Goal: Task Accomplishment & Management: Manage account settings

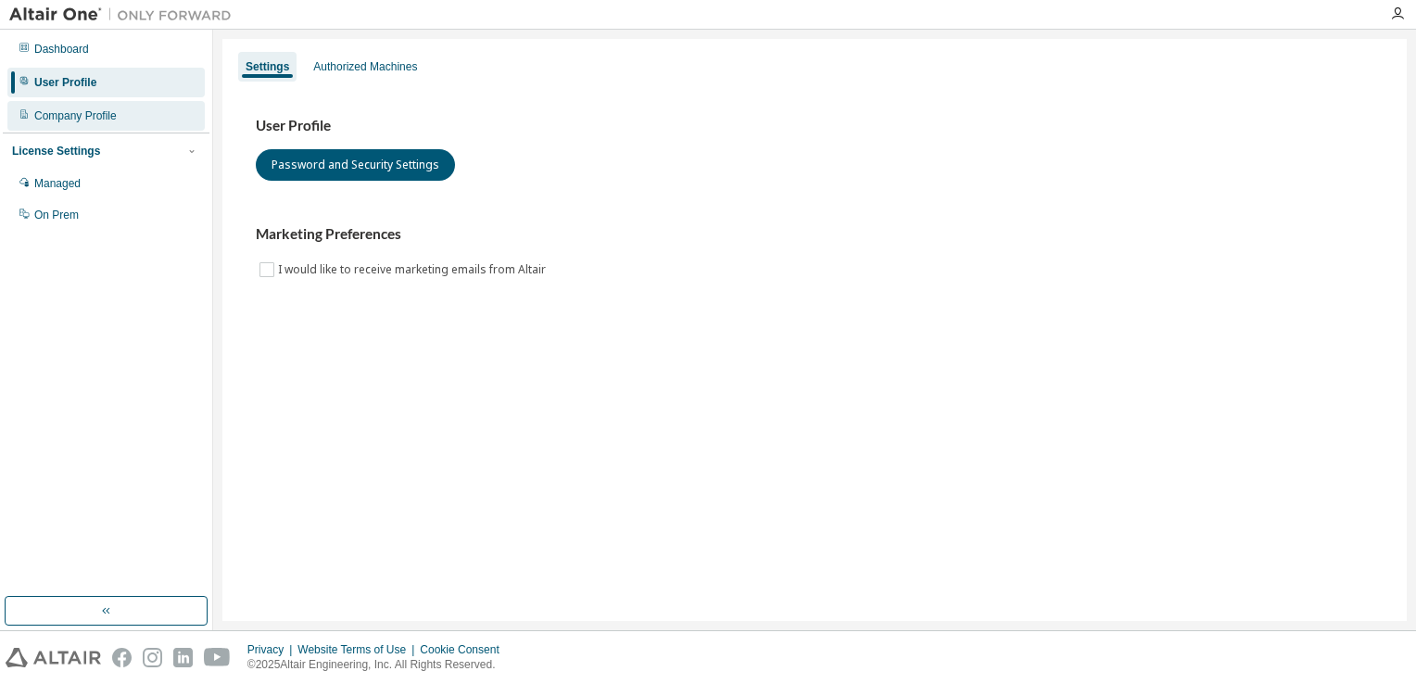
click at [139, 115] on div "Company Profile" at bounding box center [105, 116] width 197 height 30
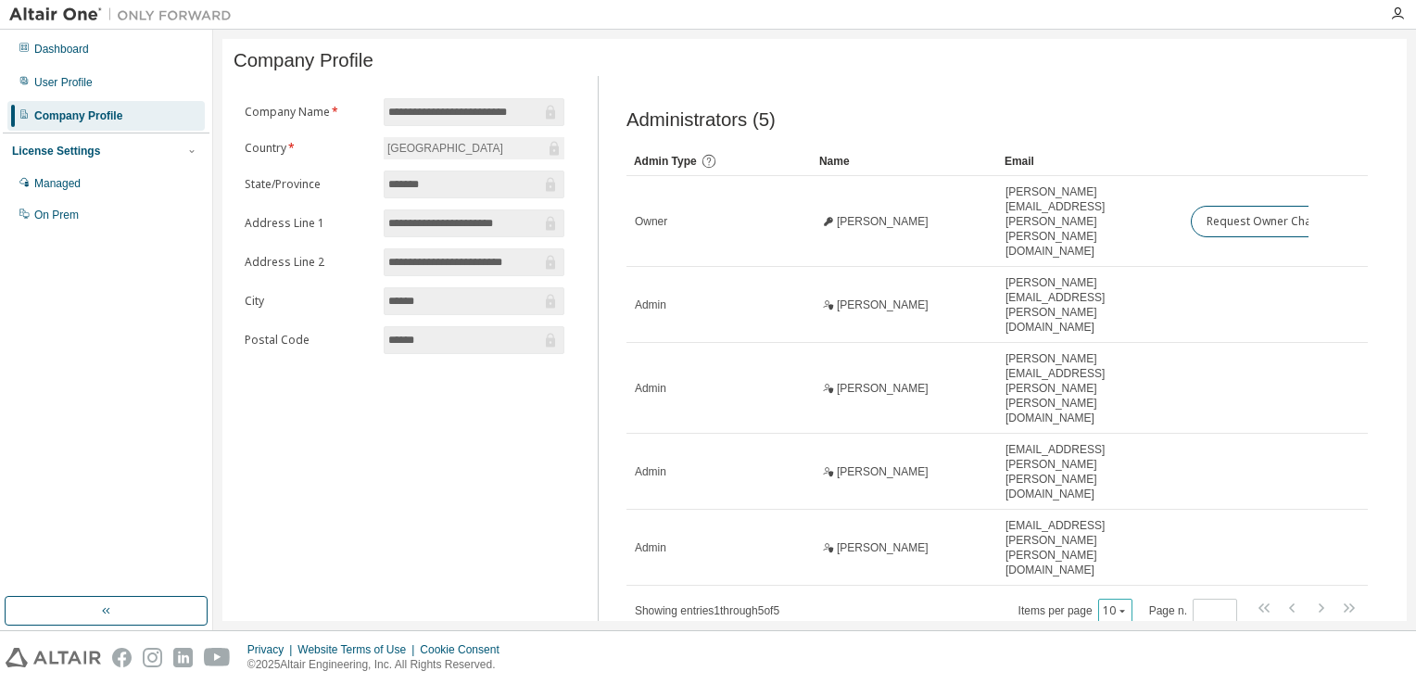
click at [1124, 605] on icon "button" at bounding box center [1122, 610] width 11 height 11
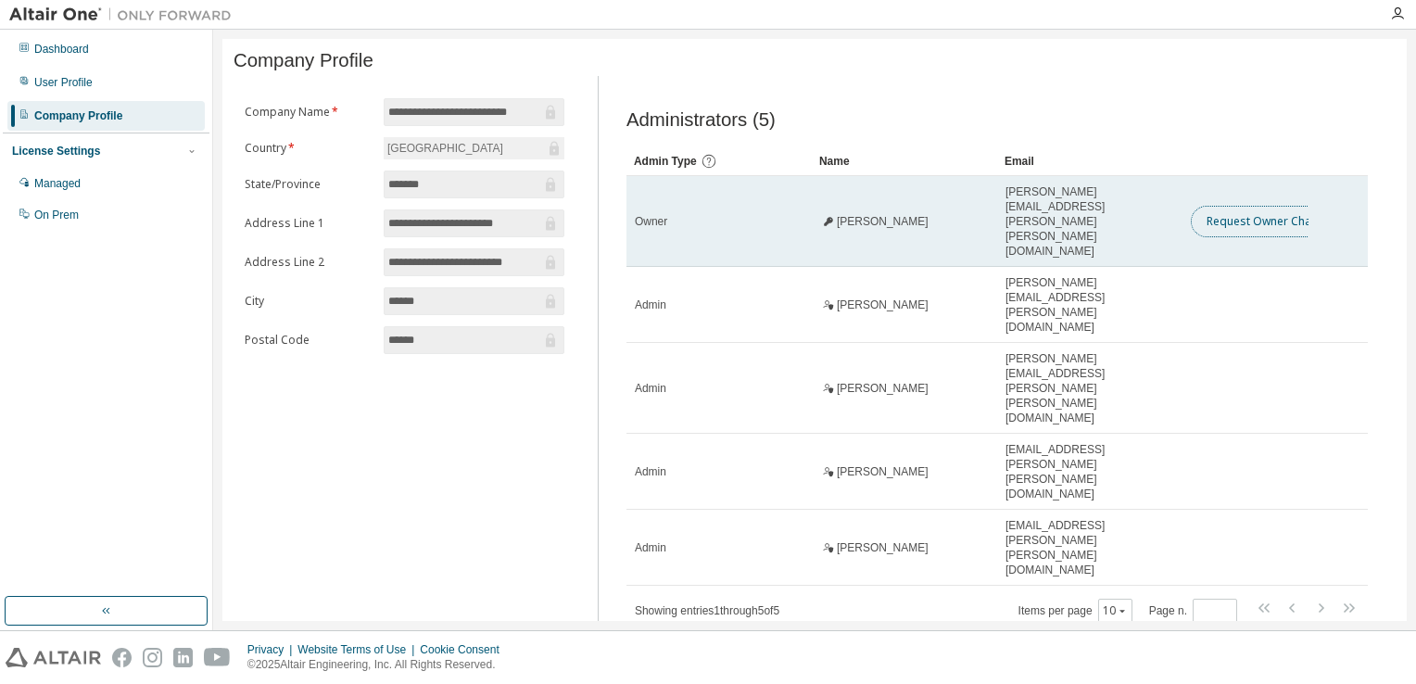
click at [1270, 213] on button "Request Owner Change" at bounding box center [1269, 222] width 157 height 32
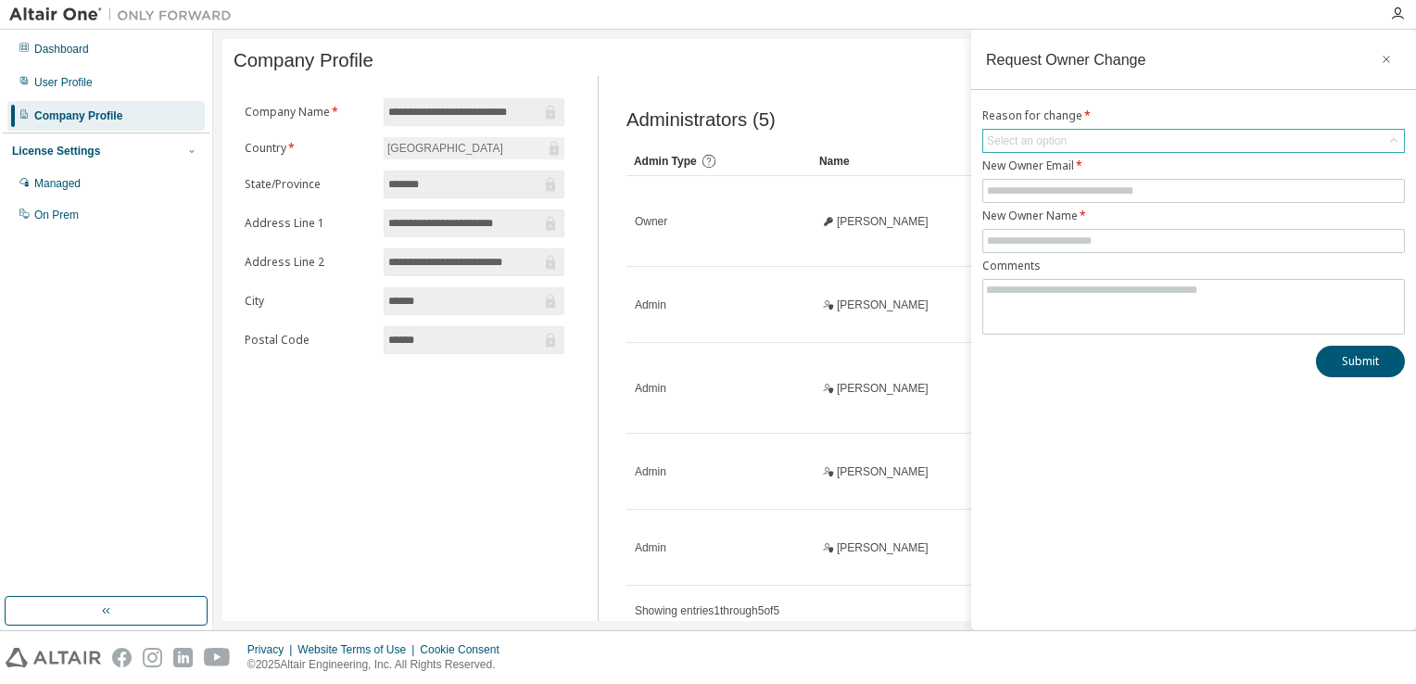
click at [1152, 139] on div "Select an option" at bounding box center [1193, 141] width 421 height 22
click at [1136, 135] on div "Select an option" at bounding box center [1193, 141] width 421 height 22
click at [1389, 65] on icon "button" at bounding box center [1386, 59] width 13 height 15
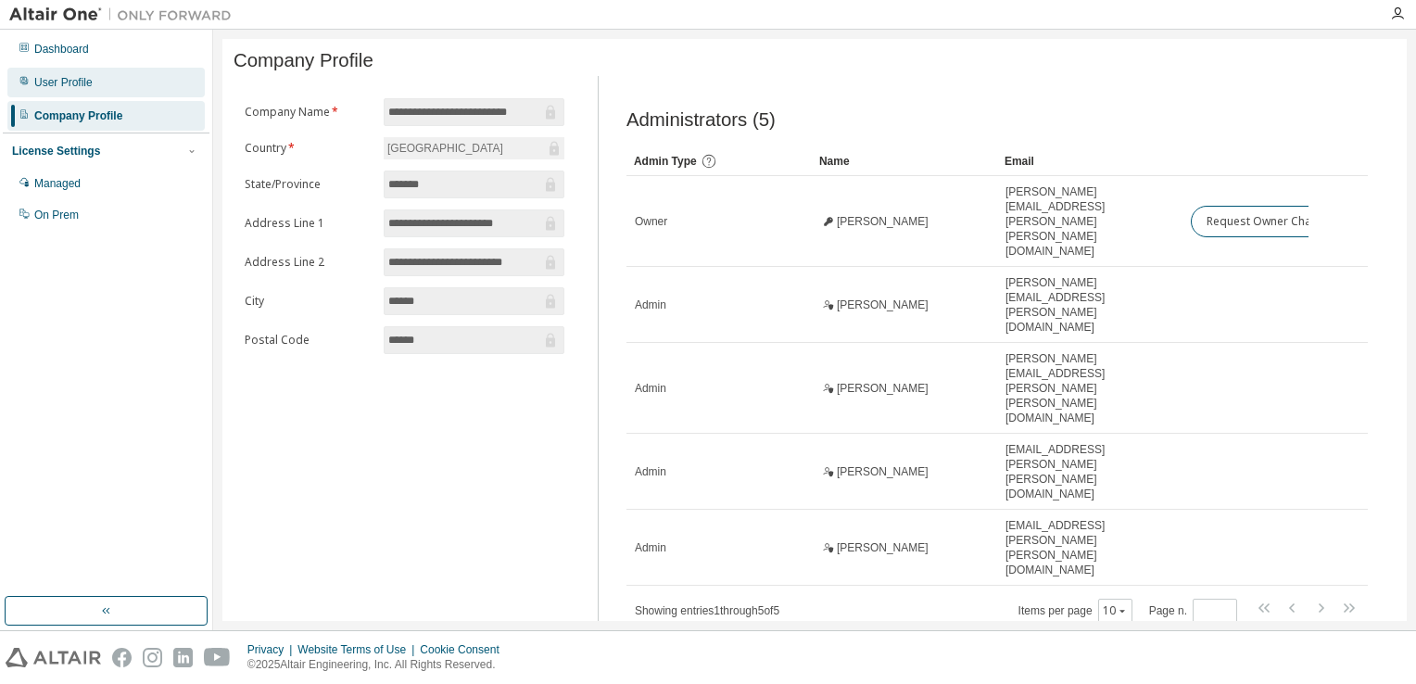
click at [69, 82] on div "User Profile" at bounding box center [63, 82] width 58 height 15
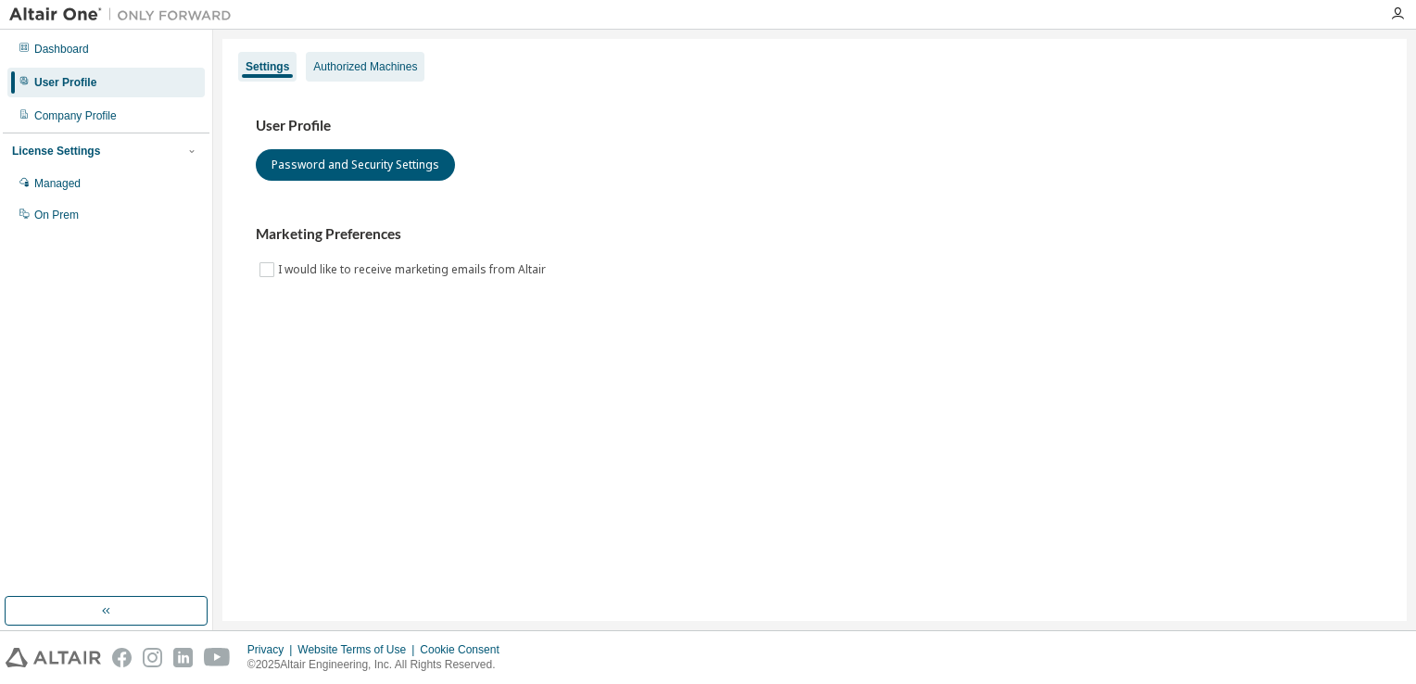
click at [347, 67] on div "Authorized Machines" at bounding box center [365, 66] width 104 height 15
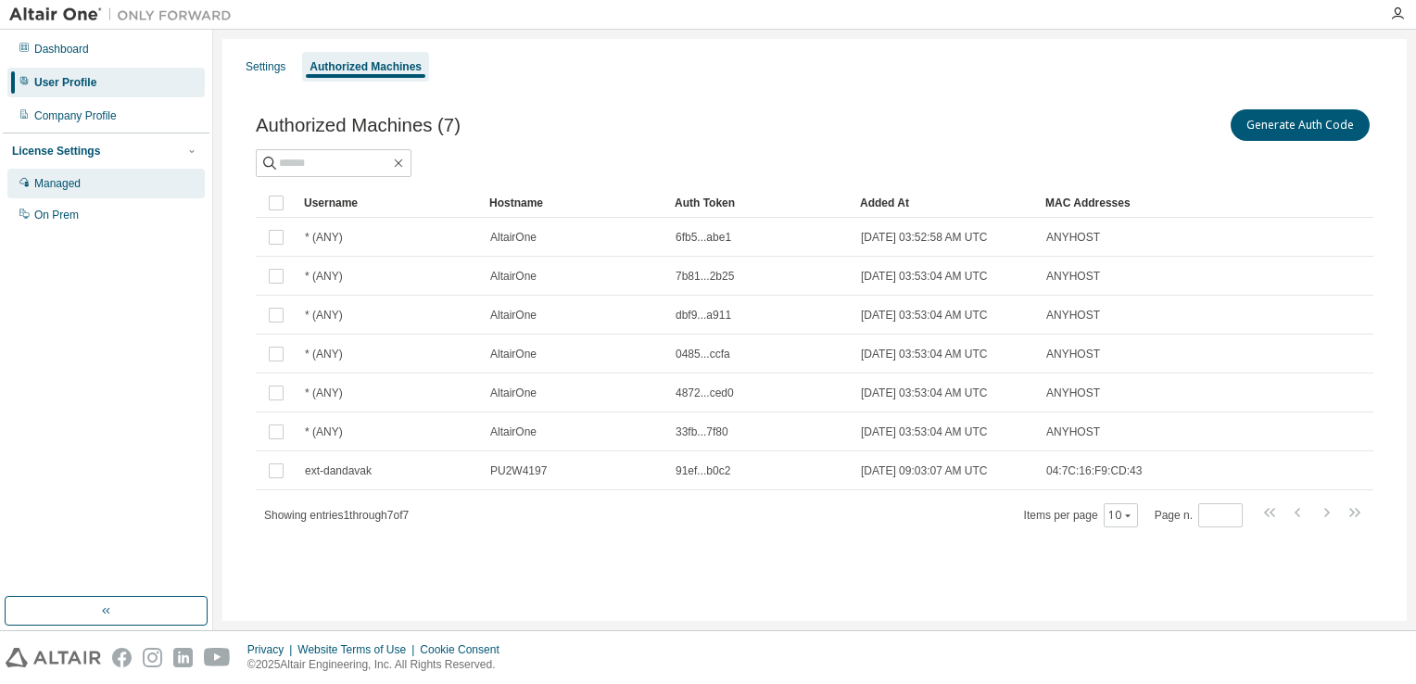
click at [77, 186] on div "Managed" at bounding box center [57, 183] width 46 height 15
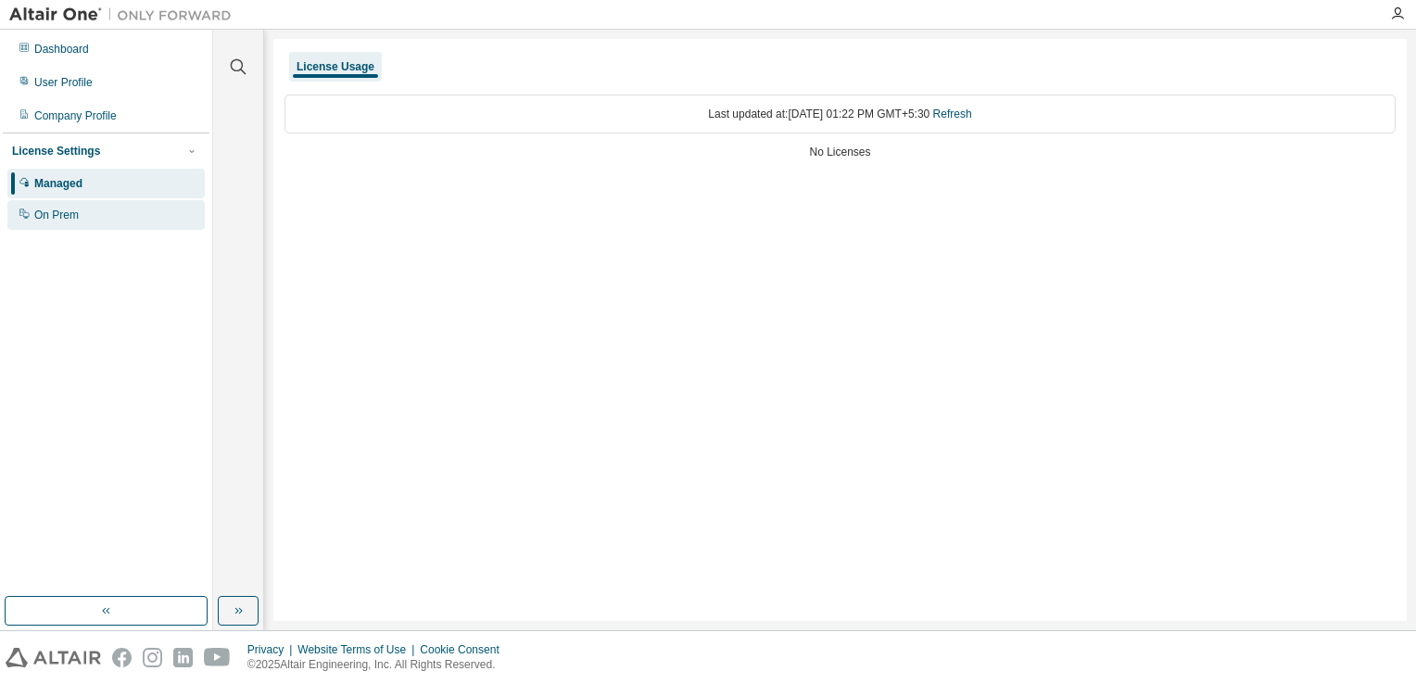
click at [97, 201] on div "On Prem" at bounding box center [105, 215] width 197 height 30
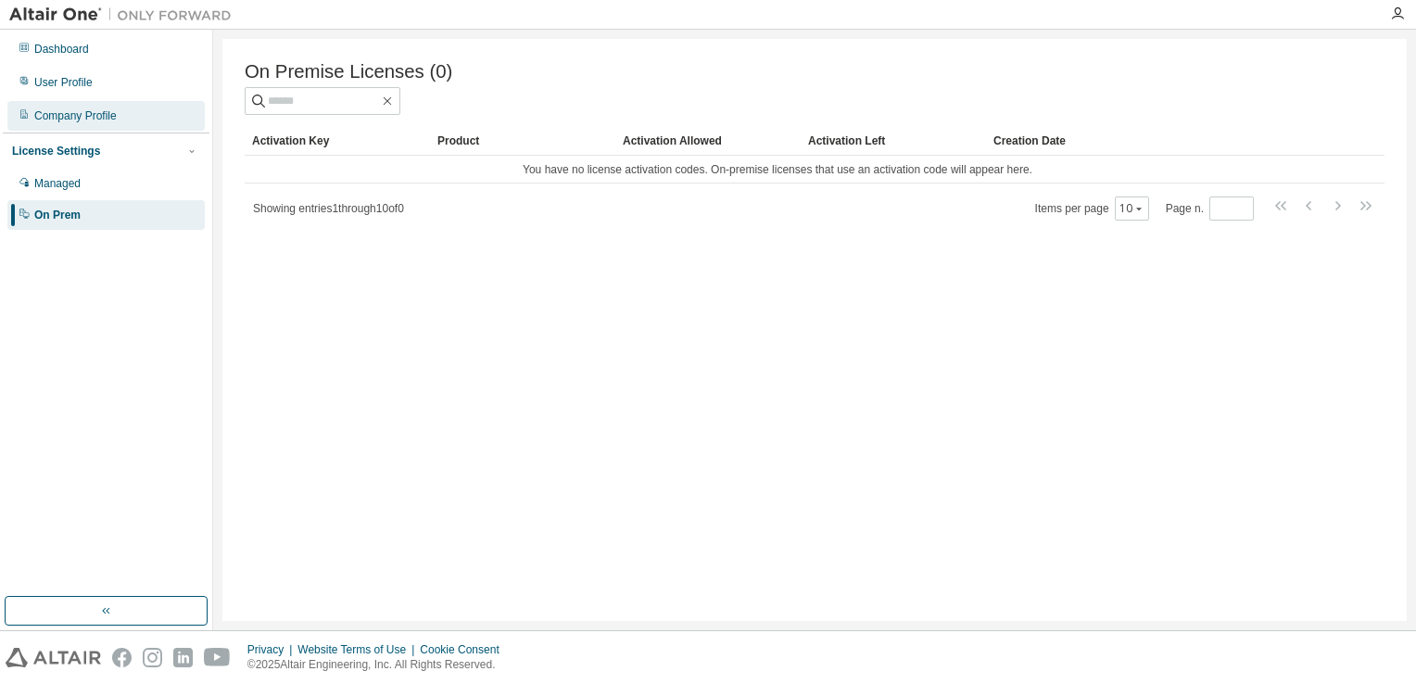
click at [52, 112] on div "Company Profile" at bounding box center [75, 115] width 82 height 15
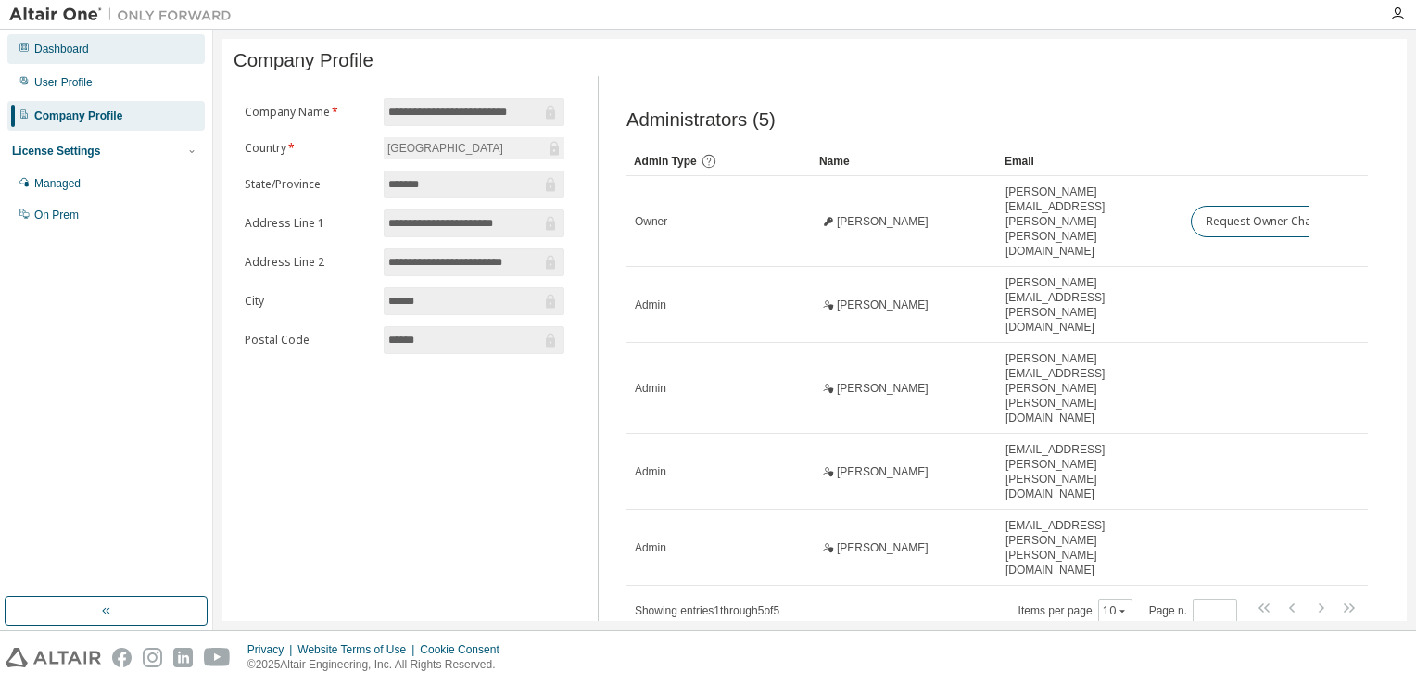
click at [76, 54] on div "Dashboard" at bounding box center [61, 49] width 55 height 15
